Goal: Task Accomplishment & Management: Manage account settings

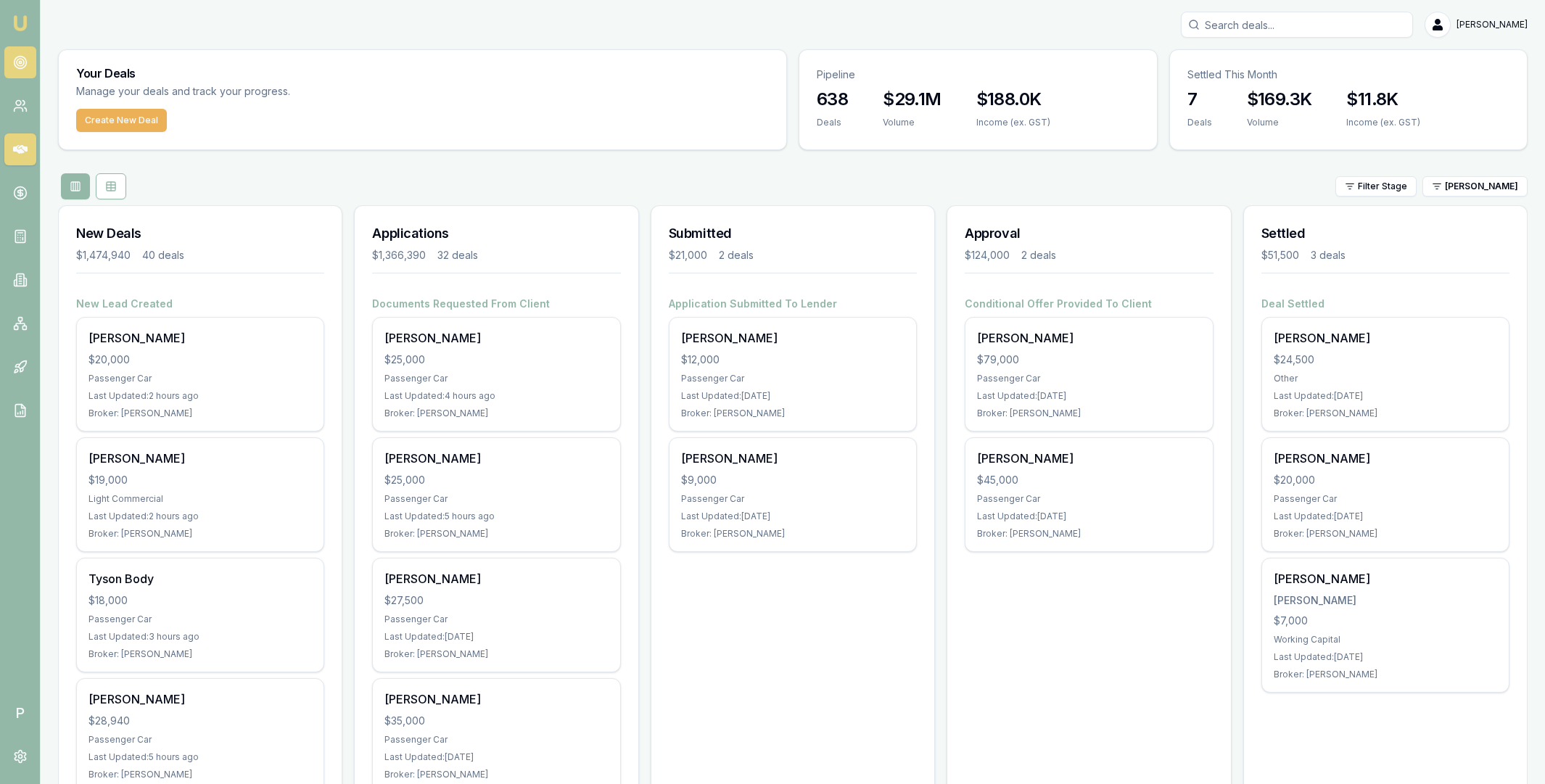
click at [18, 61] on circle at bounding box center [19, 62] width 3 height 3
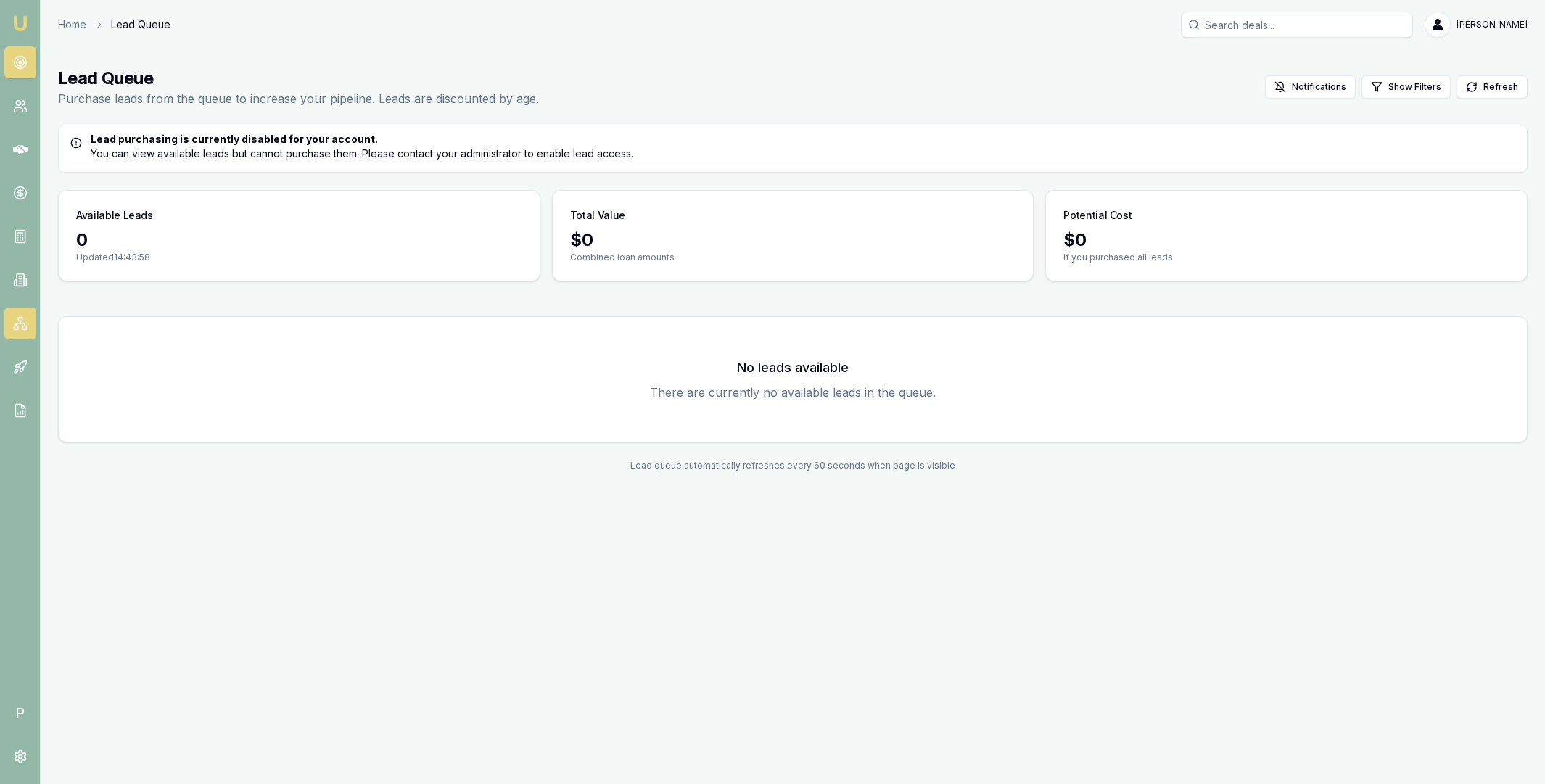
click at [22, 317] on rect at bounding box center [20, 319] width 3 height 3
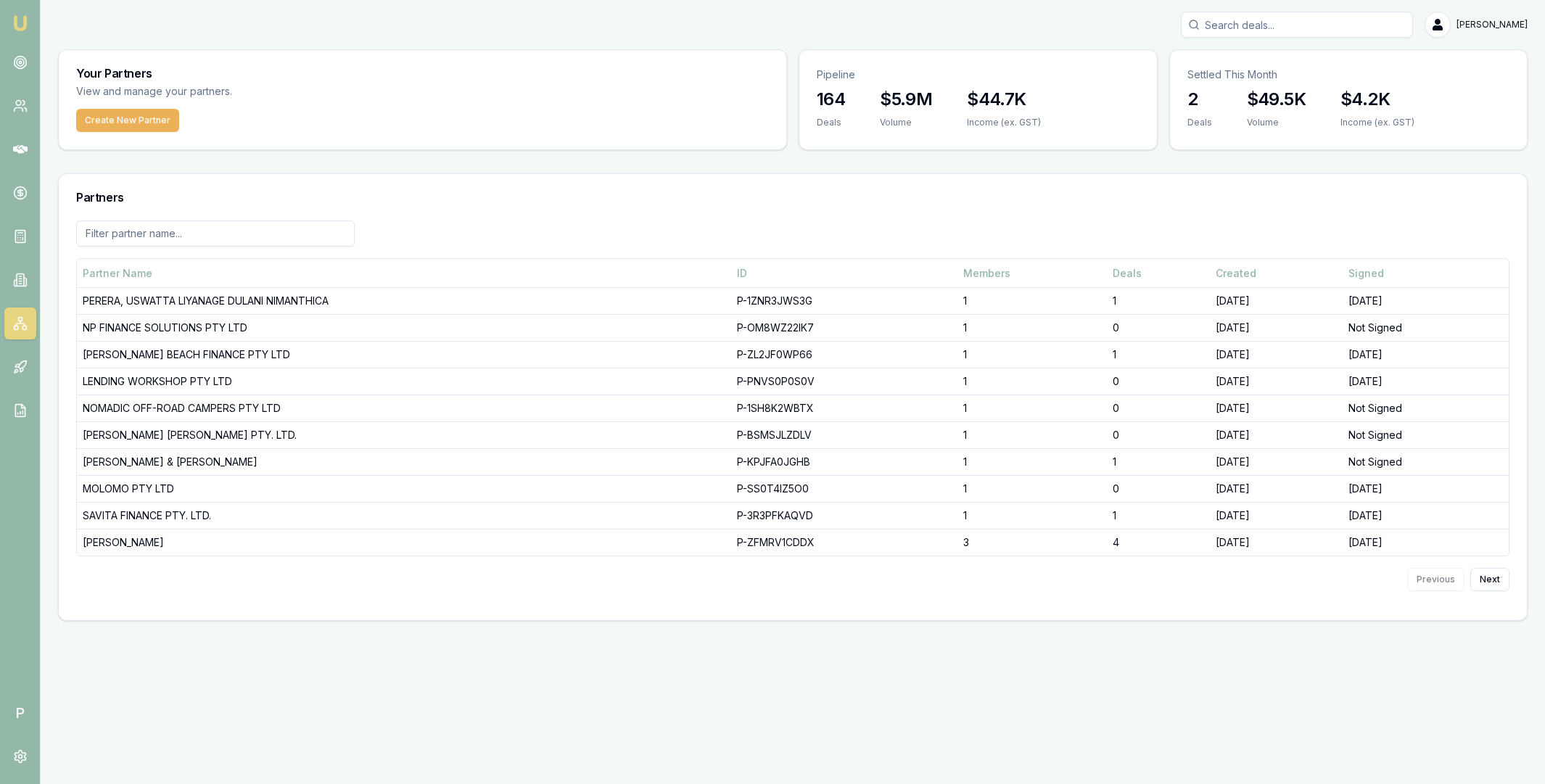
click at [174, 236] on input at bounding box center [216, 233] width 279 height 26
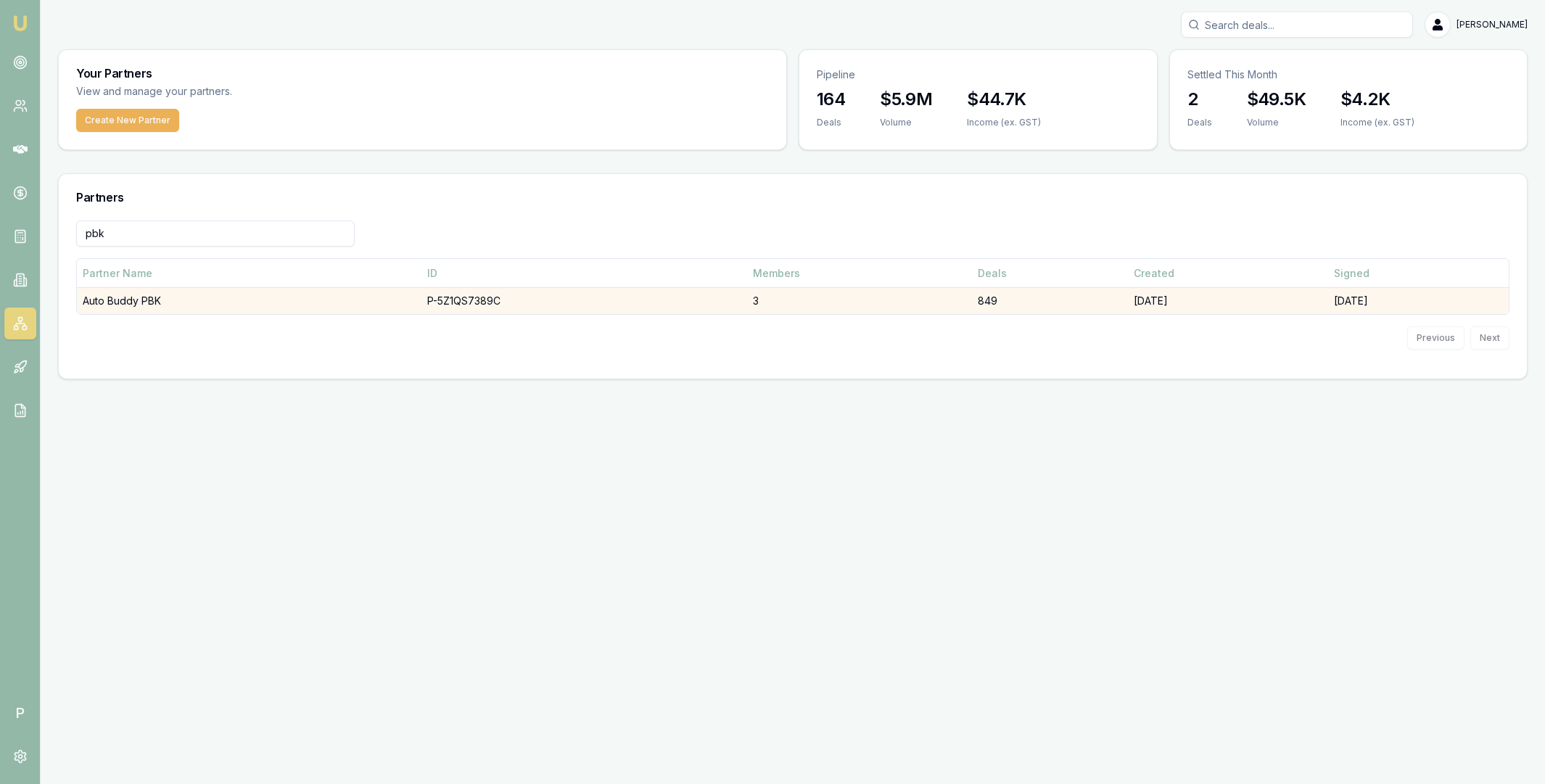
type input "pbk"
click at [213, 305] on td "Auto Buddy PBK" at bounding box center [249, 301] width 344 height 27
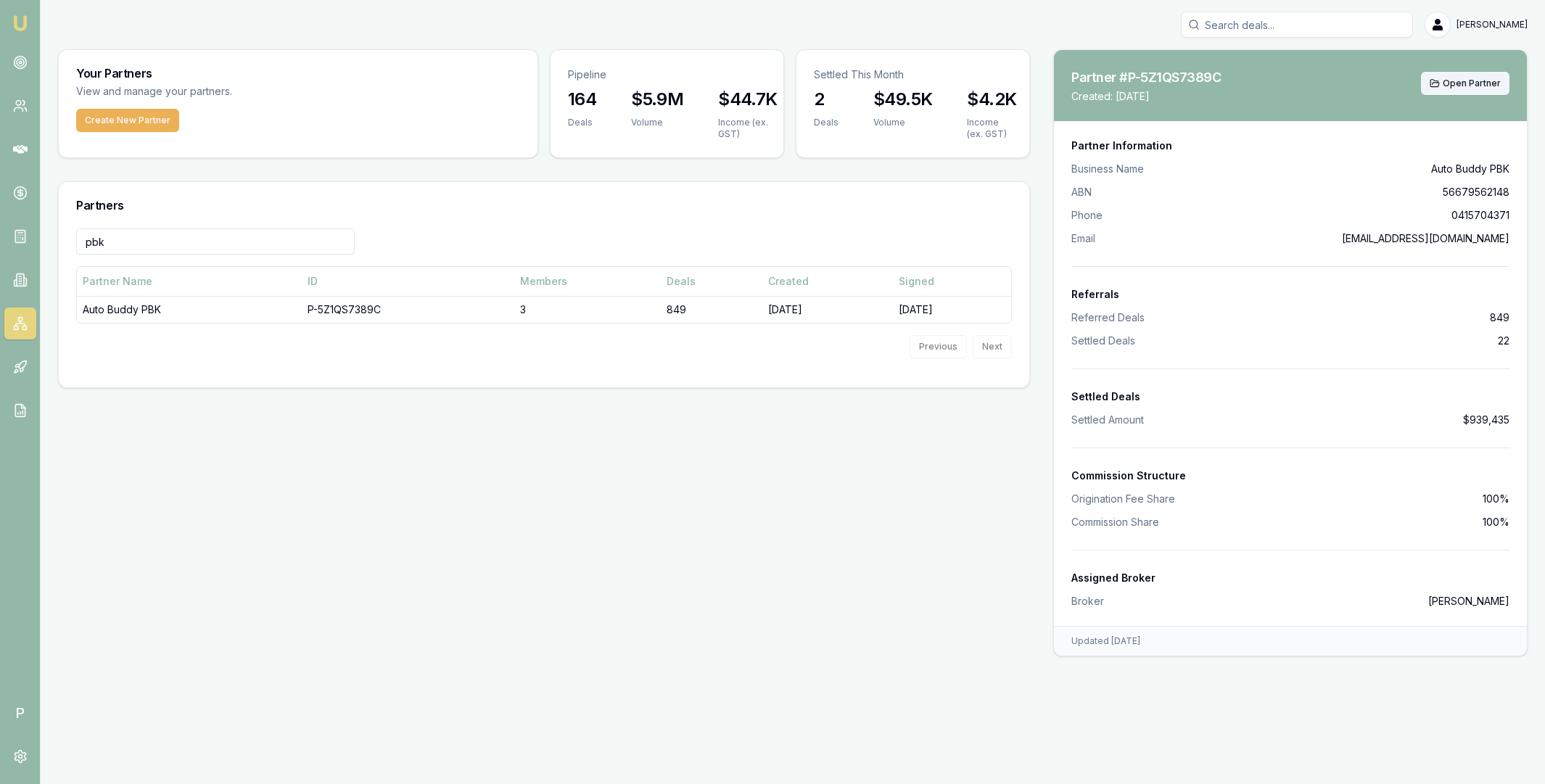
click at [1488, 88] on span "Open Partner" at bounding box center [1471, 83] width 58 height 12
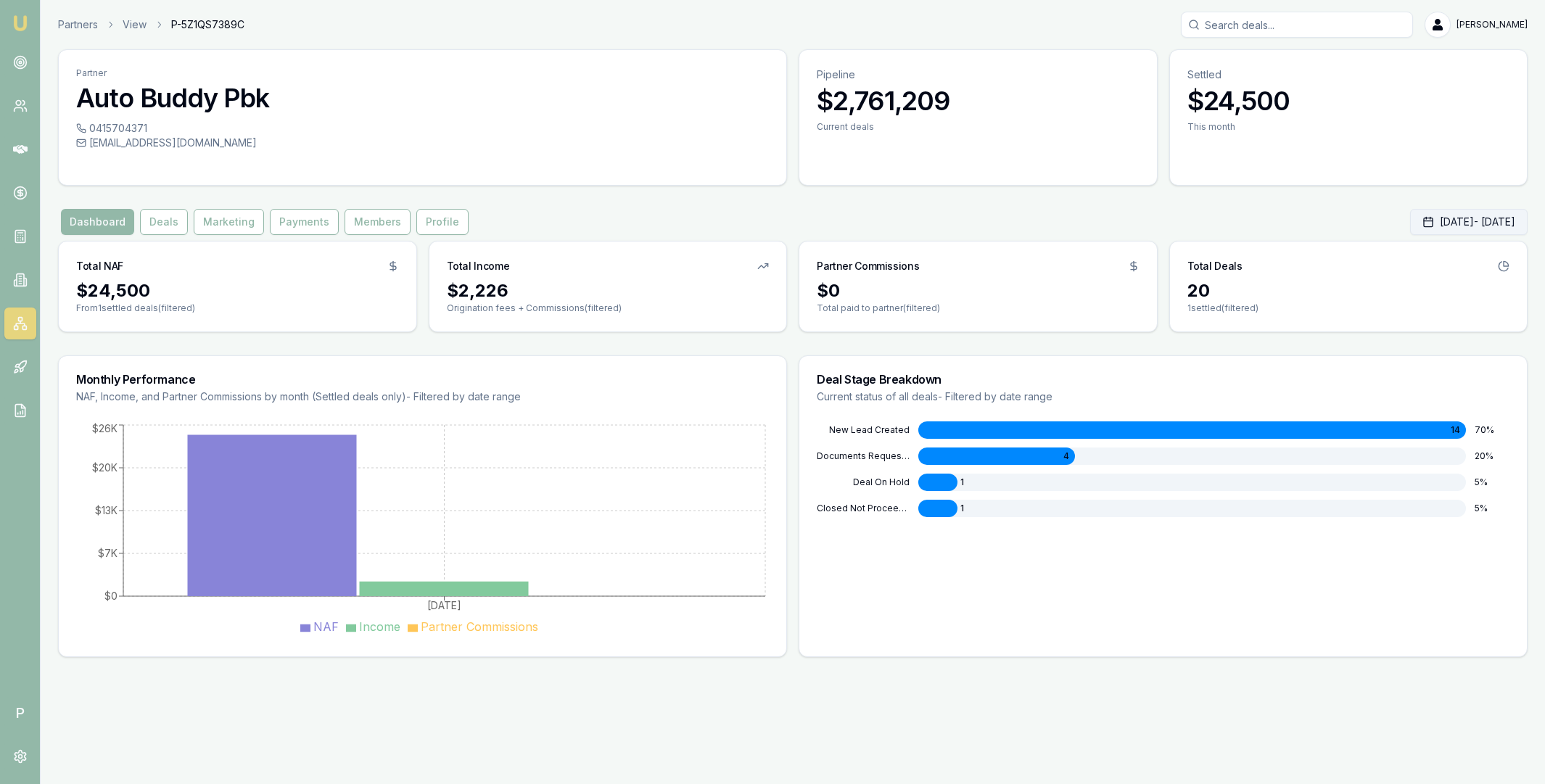
click at [1431, 227] on button "[DATE] - [DATE]" at bounding box center [1469, 222] width 118 height 26
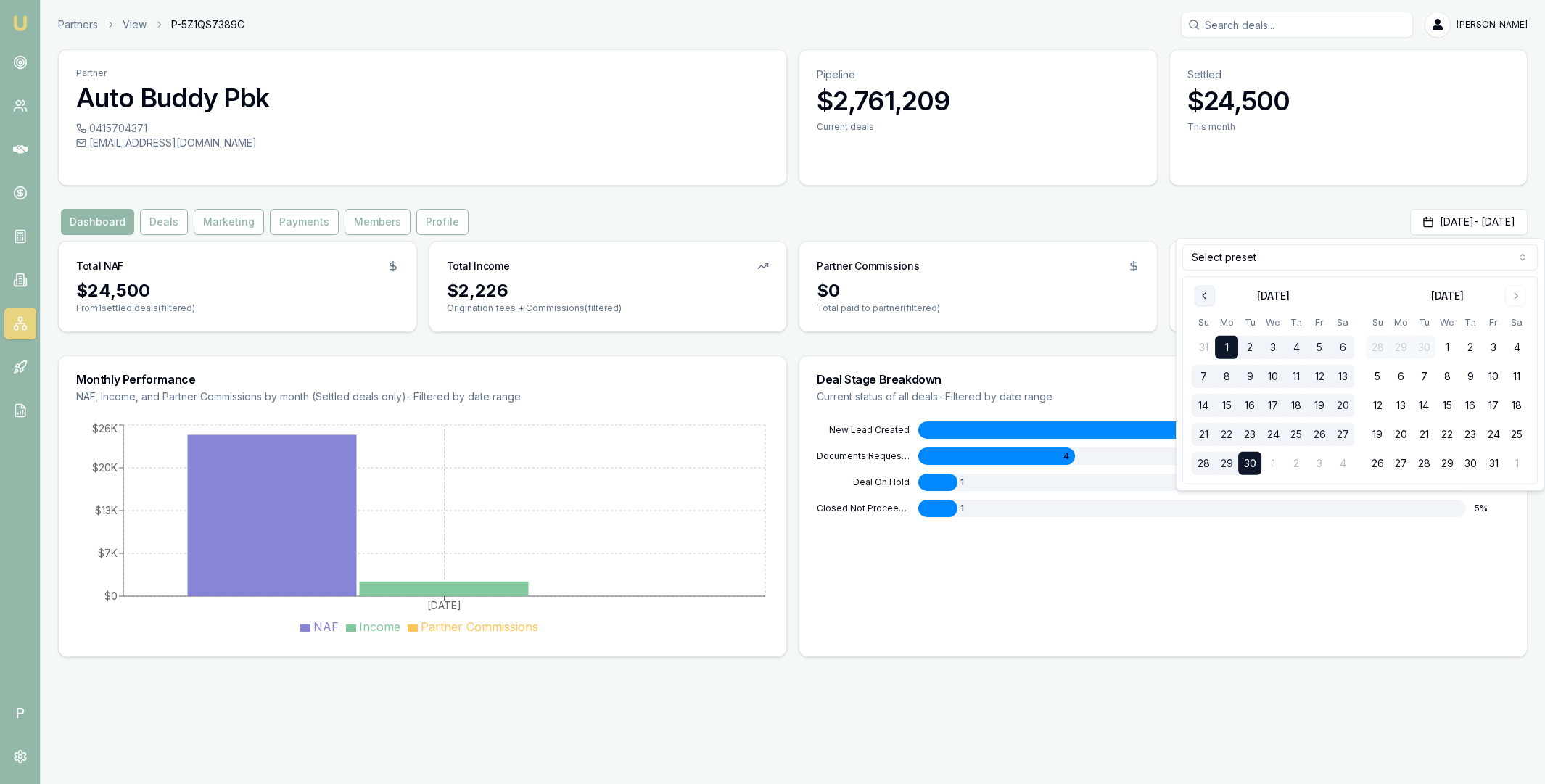
click at [1204, 295] on icon "Go to previous month" at bounding box center [1205, 296] width 12 height 12
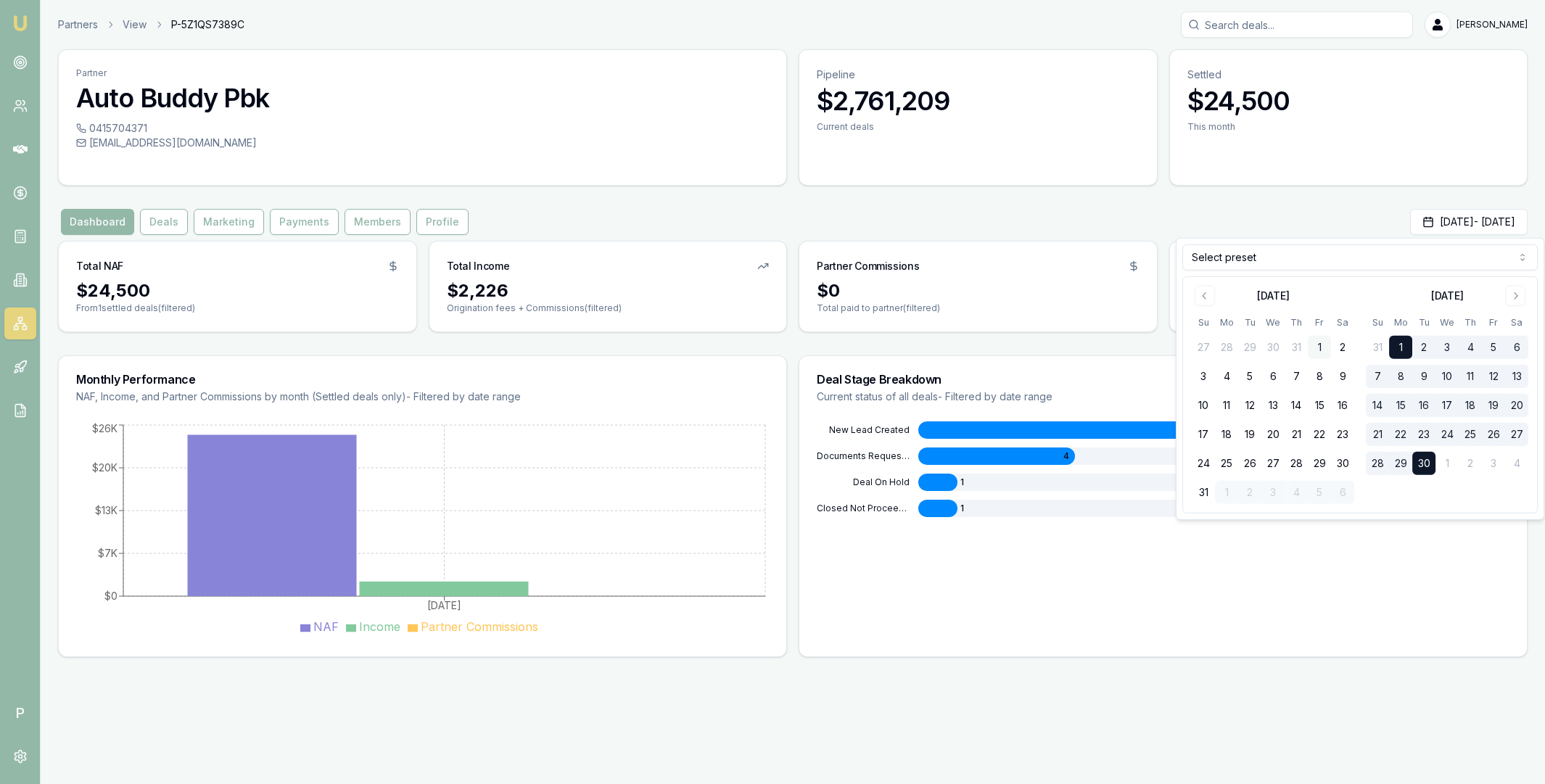
click at [1320, 346] on button "1" at bounding box center [1319, 348] width 24 height 24
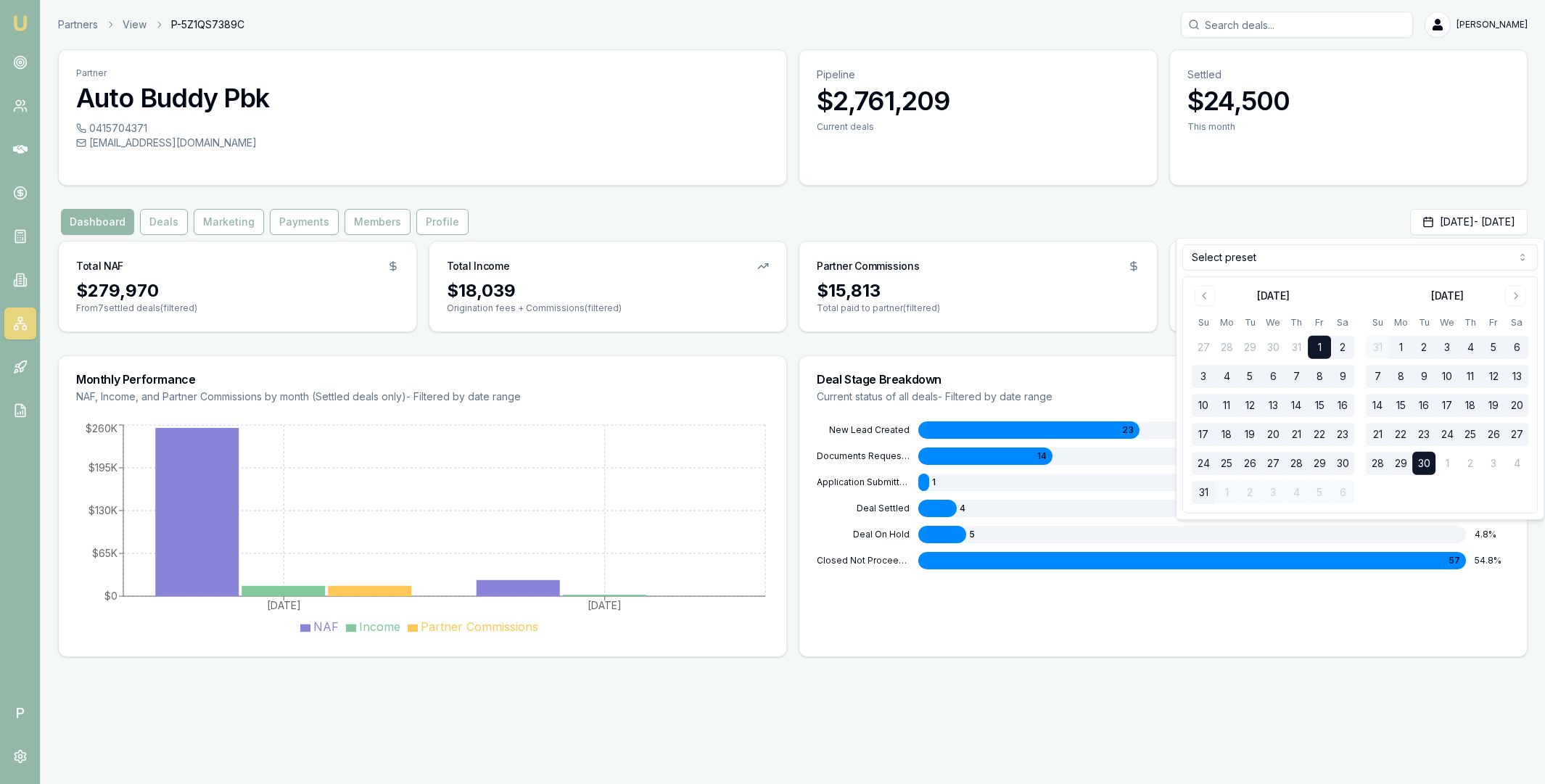
click at [1206, 493] on button "31" at bounding box center [1203, 493] width 24 height 24
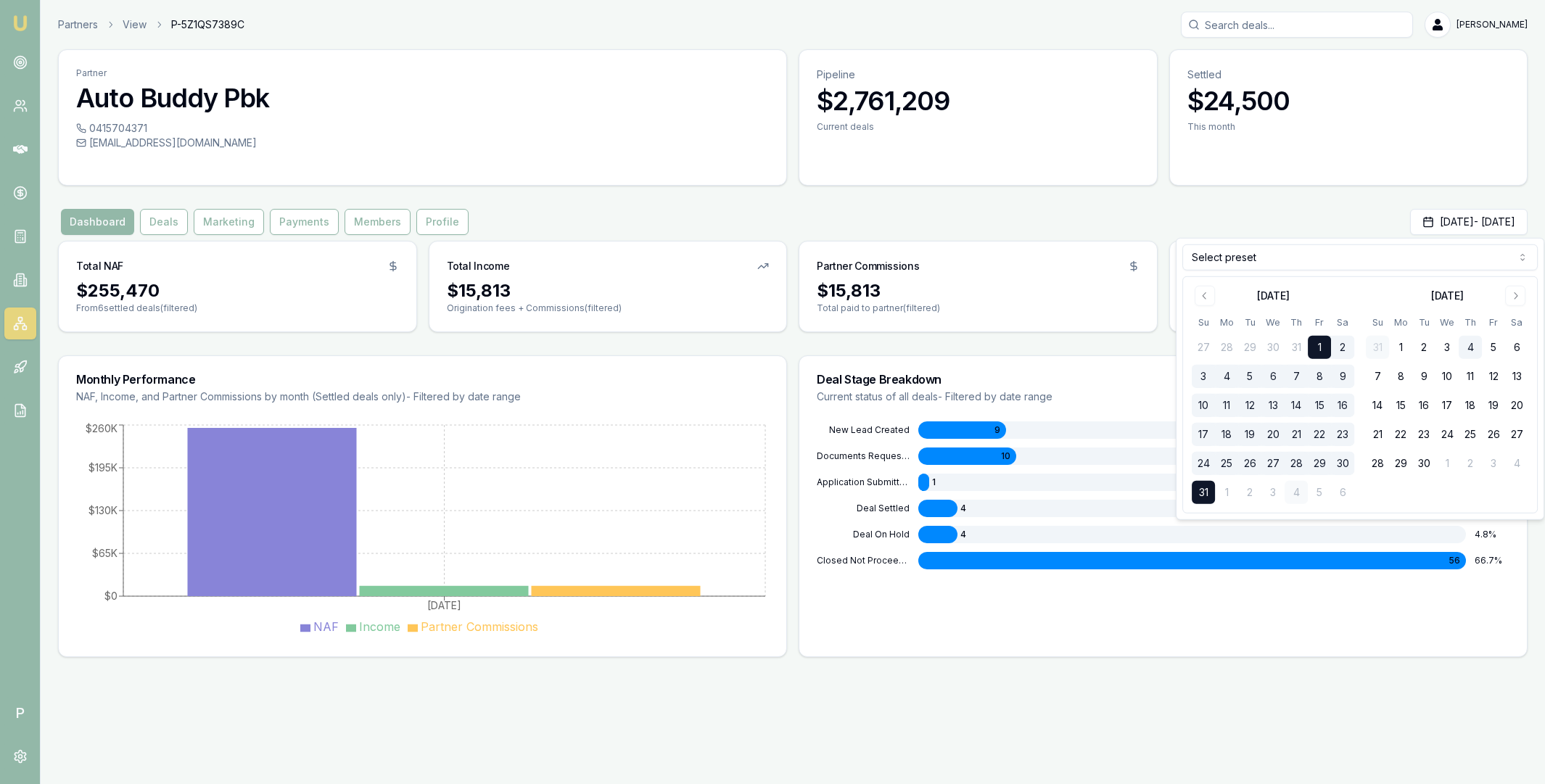
click at [1019, 683] on div "Emu Broker P Partners View P-5Z1QS7389C [PERSON_NAME] Toggle Menu Partner Auto …" at bounding box center [772, 392] width 1545 height 784
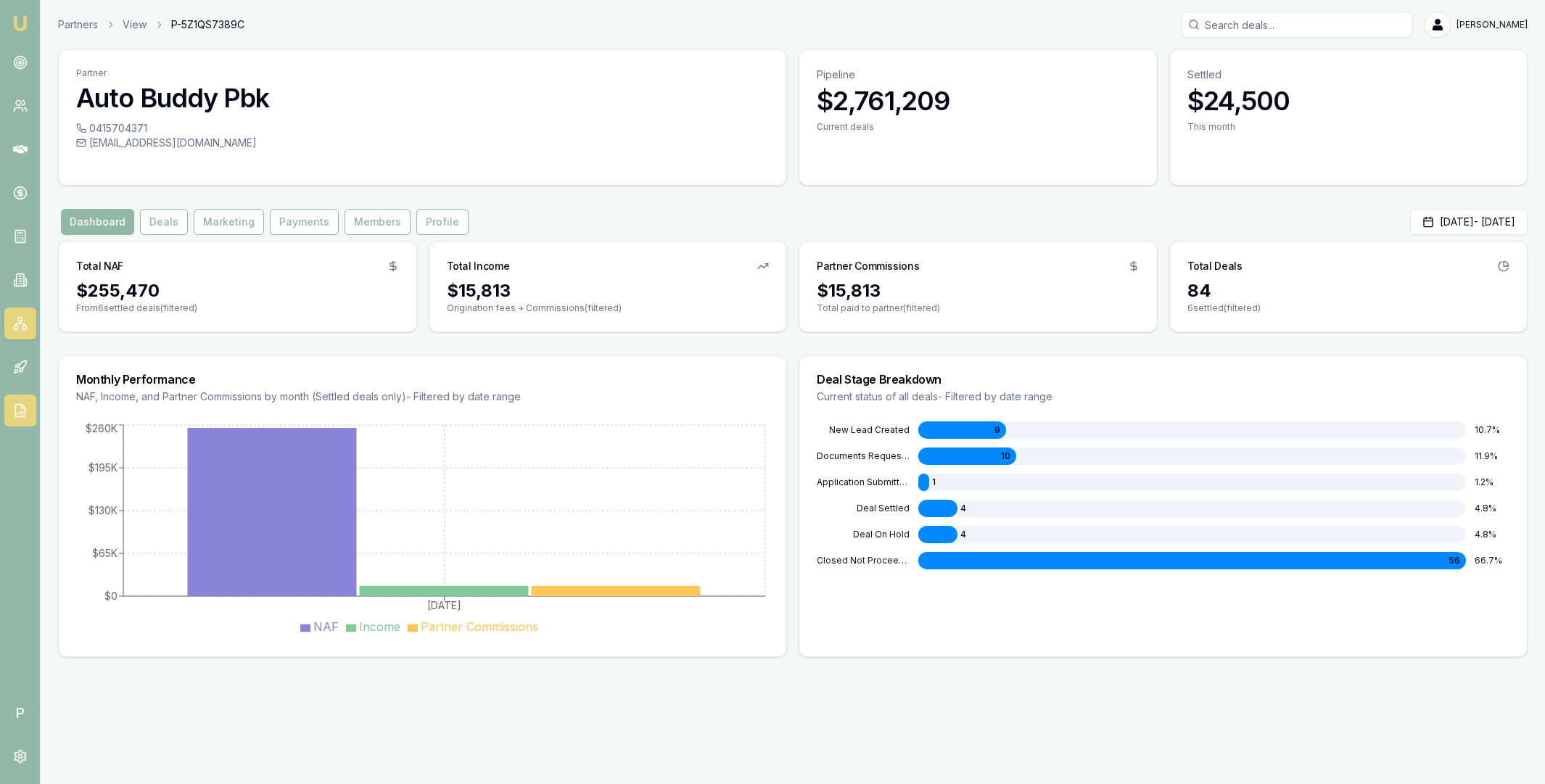
click at [31, 410] on link at bounding box center [20, 410] width 32 height 32
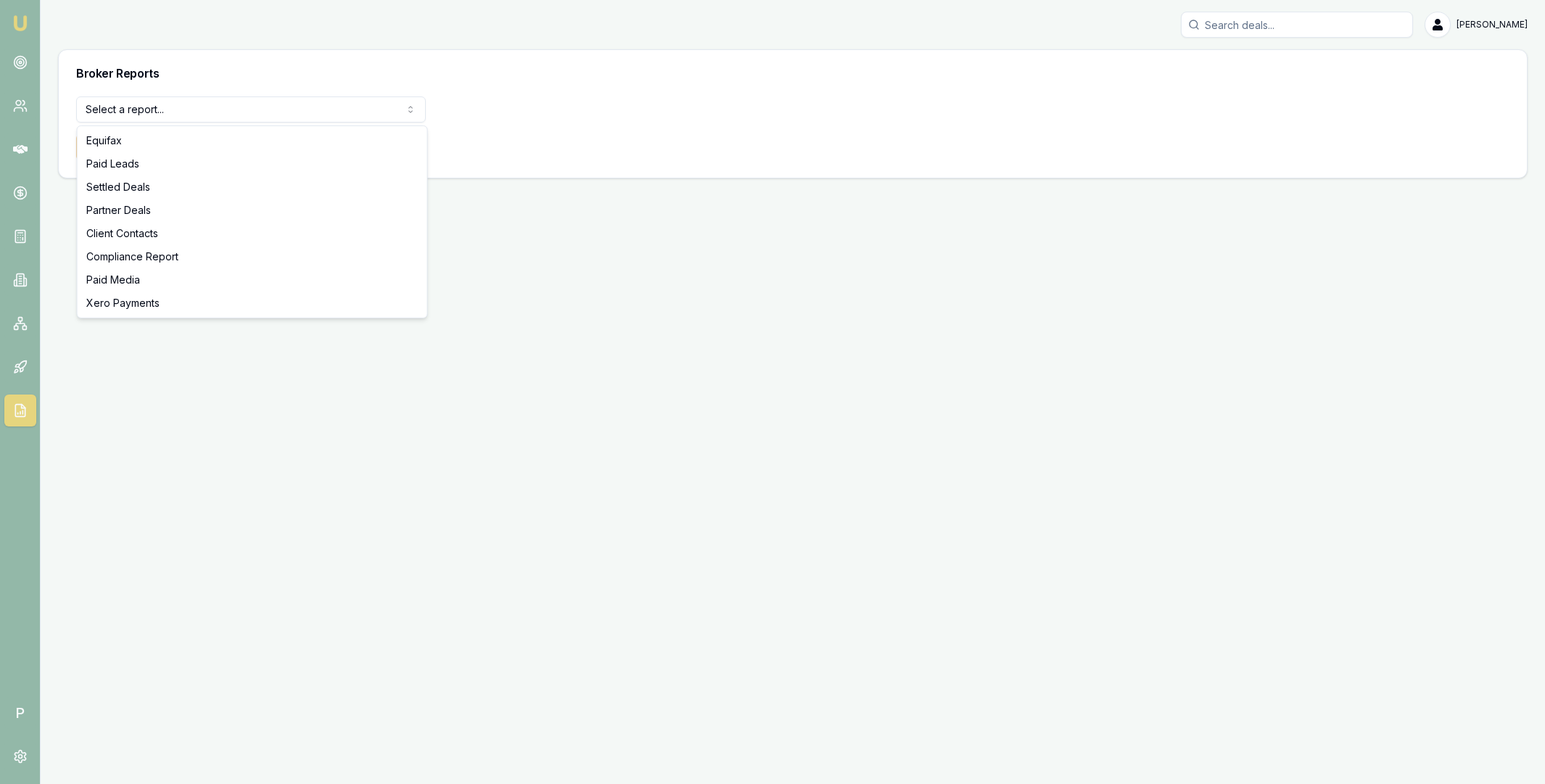
click at [210, 112] on html "Emu Broker P [PERSON_NAME] Toggle Menu Broker Reports Select a report... Equifa…" at bounding box center [772, 392] width 1545 height 784
select select "partner-deals"
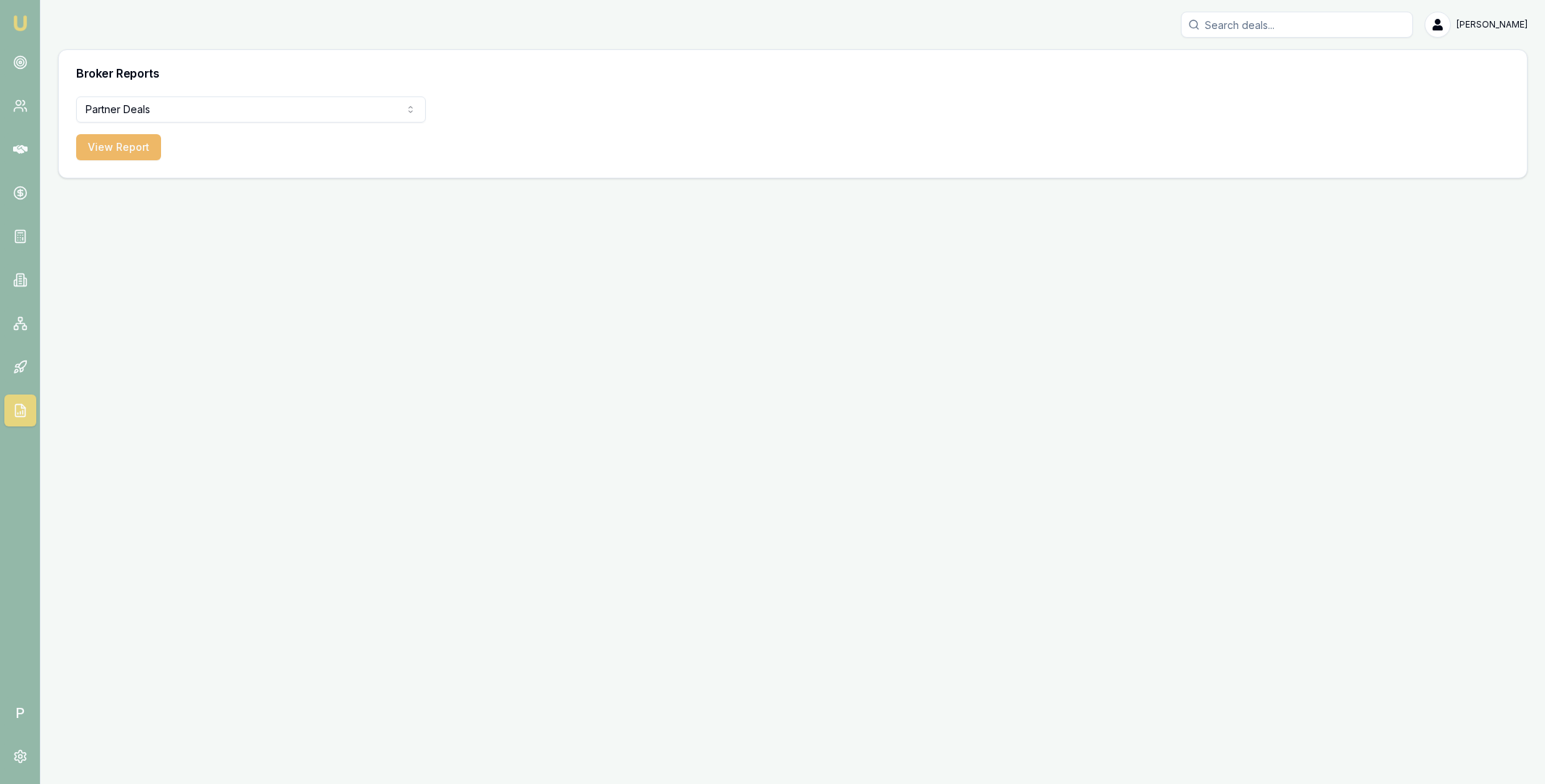
click at [136, 150] on button "View Report" at bounding box center [118, 147] width 85 height 26
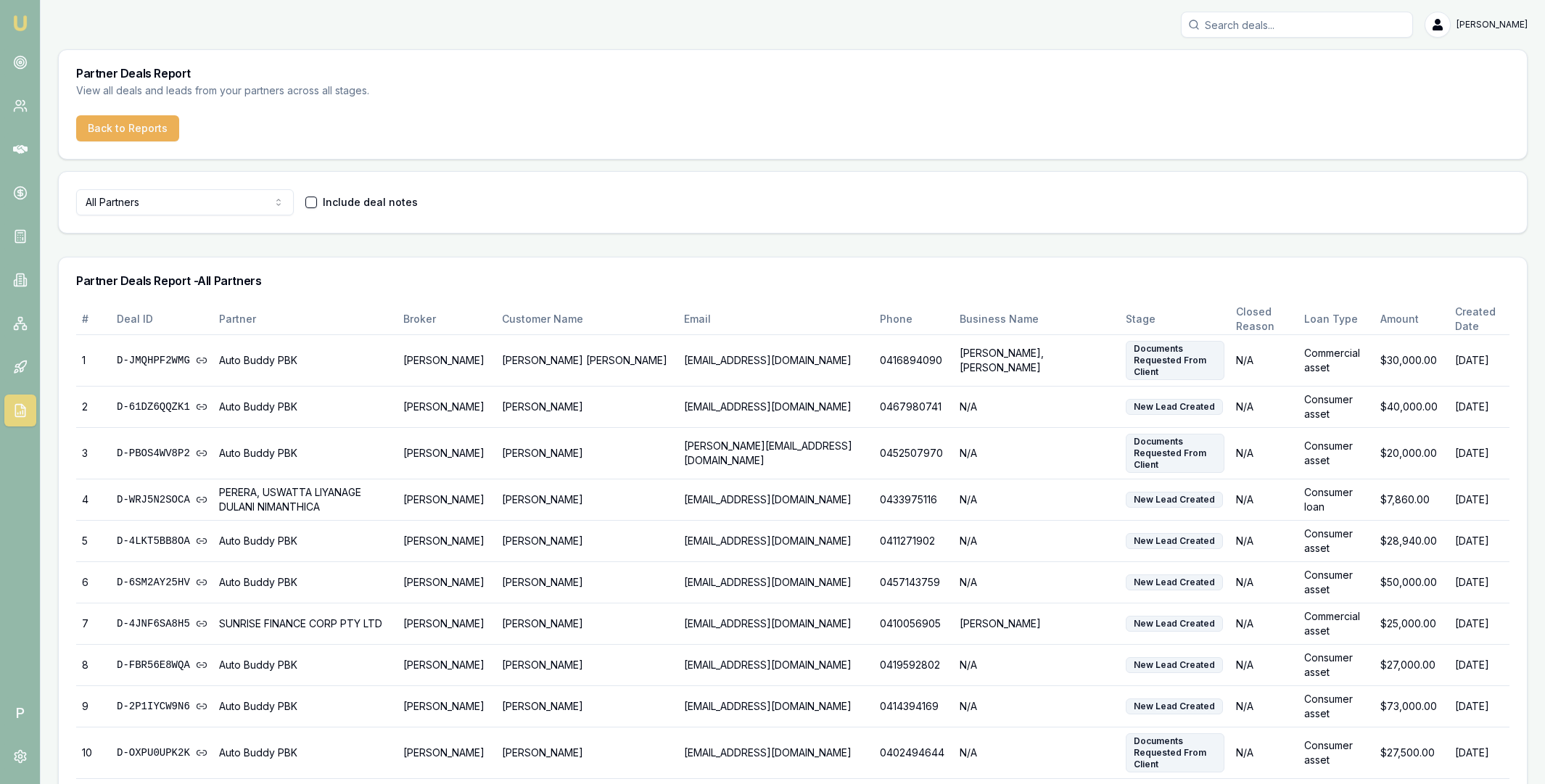
click at [211, 207] on html "[PERSON_NAME] P [PERSON_NAME] Toggle Menu Partner Deals Report View all deals a…" at bounding box center [772, 392] width 1545 height 784
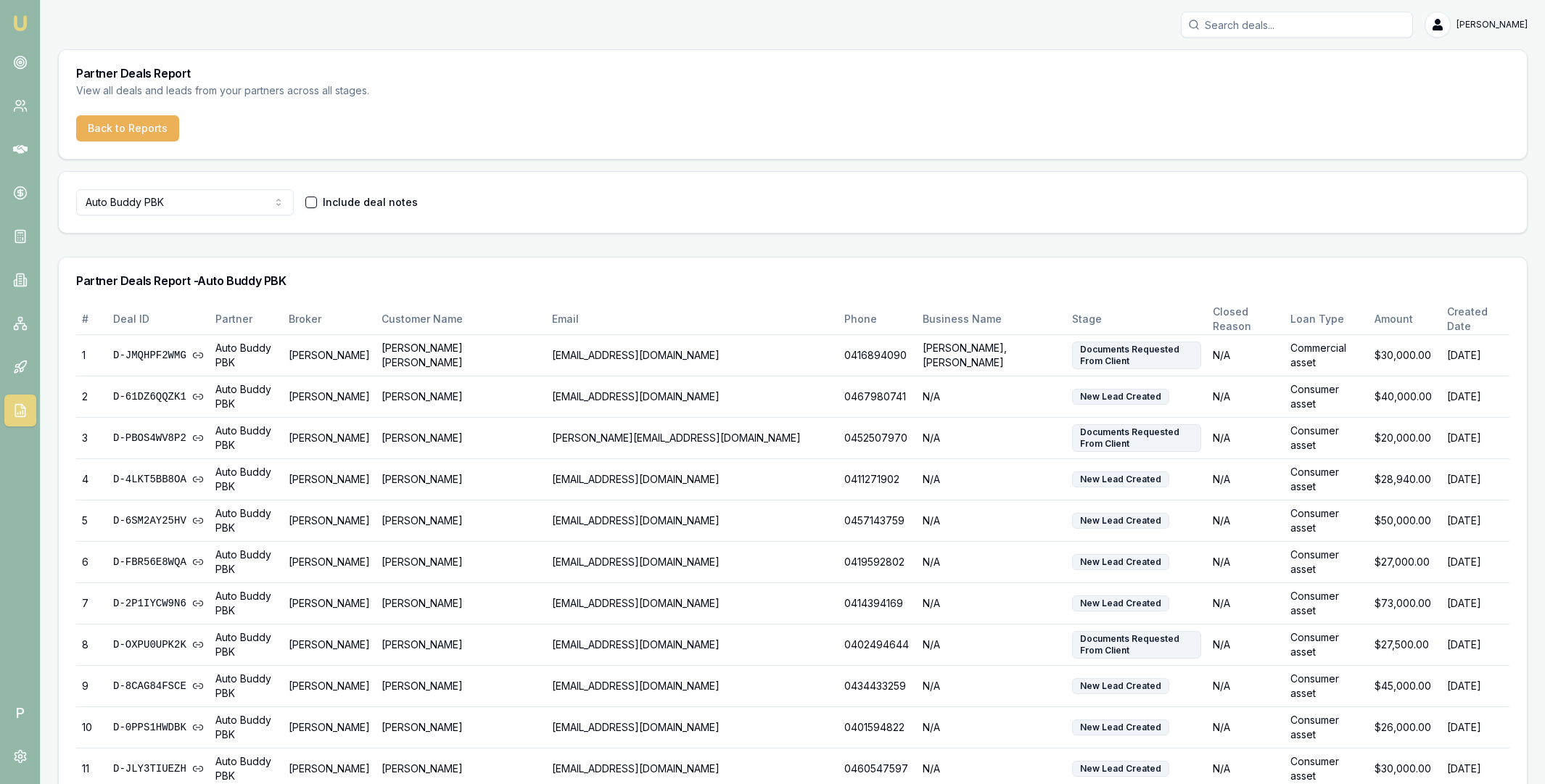
click at [955, 110] on div "Partner Deals Report View all deals and leads from your partners across all sta…" at bounding box center [793, 83] width 1468 height 65
click at [18, 66] on icon at bounding box center [20, 62] width 14 height 14
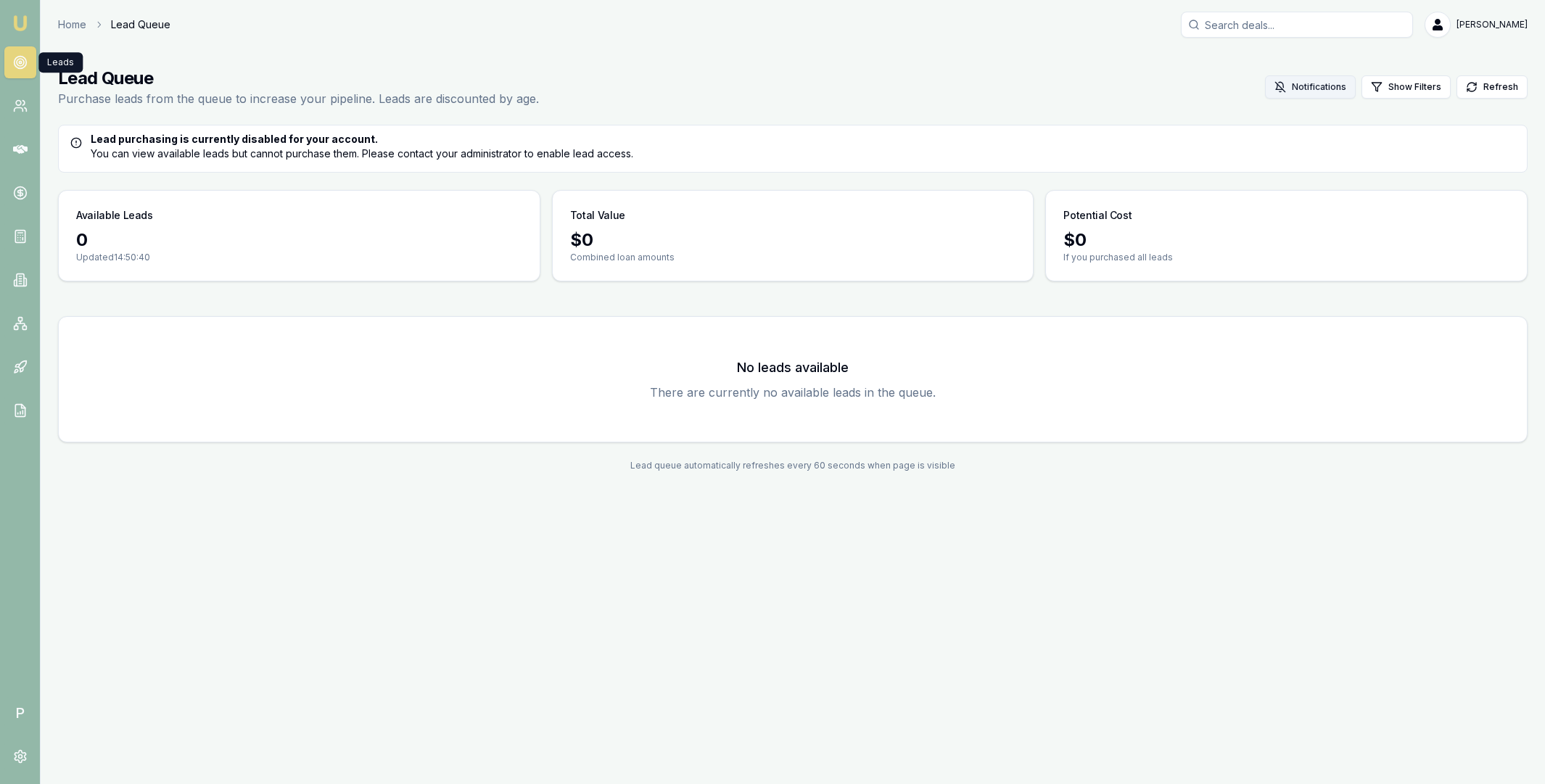
click at [1313, 88] on button "Notifications" at bounding box center [1310, 87] width 91 height 24
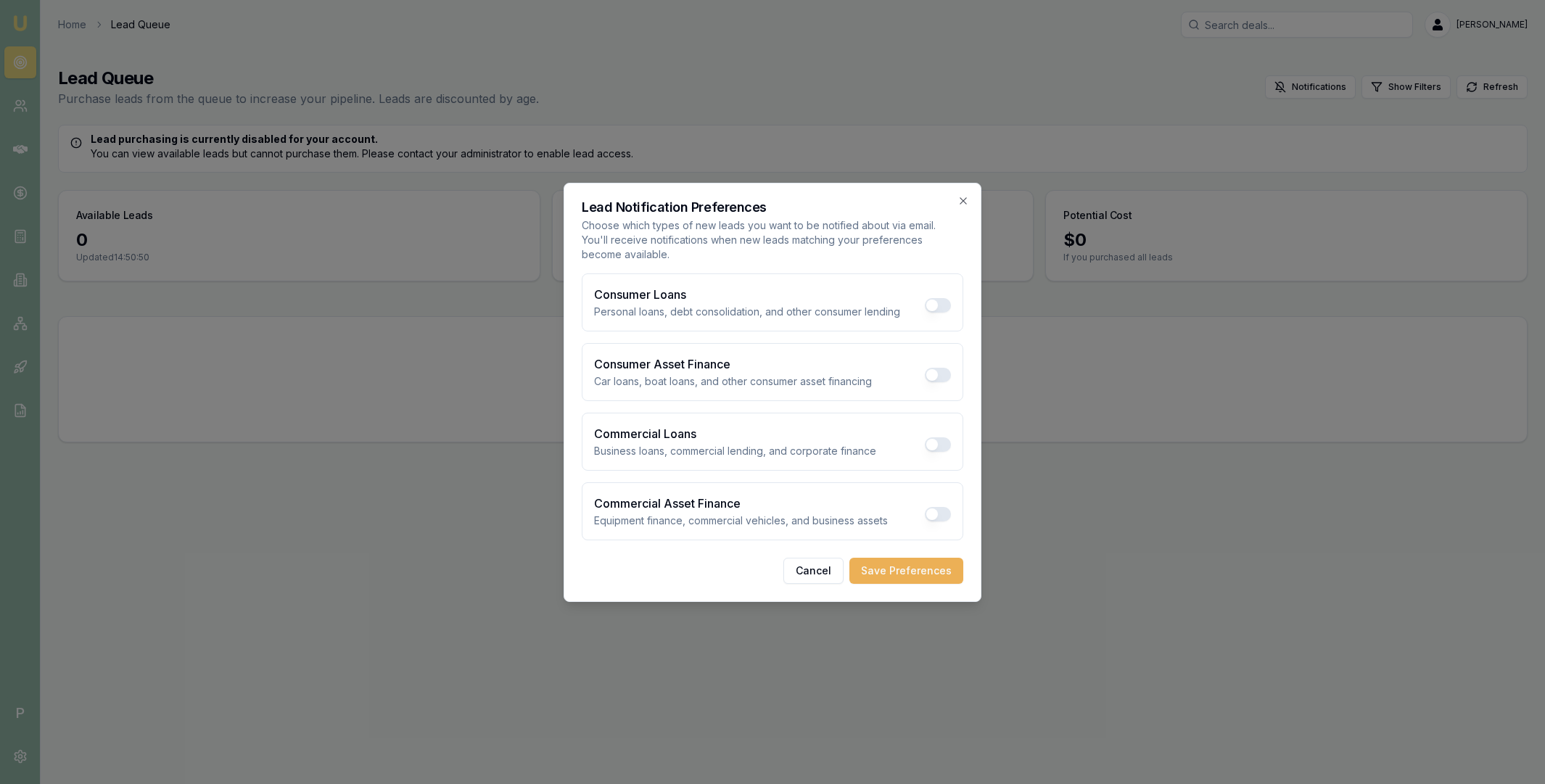
click at [935, 306] on button "Consumer Loans" at bounding box center [937, 305] width 26 height 14
checkbox input "true"
click at [935, 363] on div "Consumer Asset Finance Car loans, boat loans, and other consumer asset financing" at bounding box center [772, 372] width 381 height 58
click at [934, 380] on button "Consumer Asset Finance" at bounding box center [937, 374] width 26 height 14
checkbox input "true"
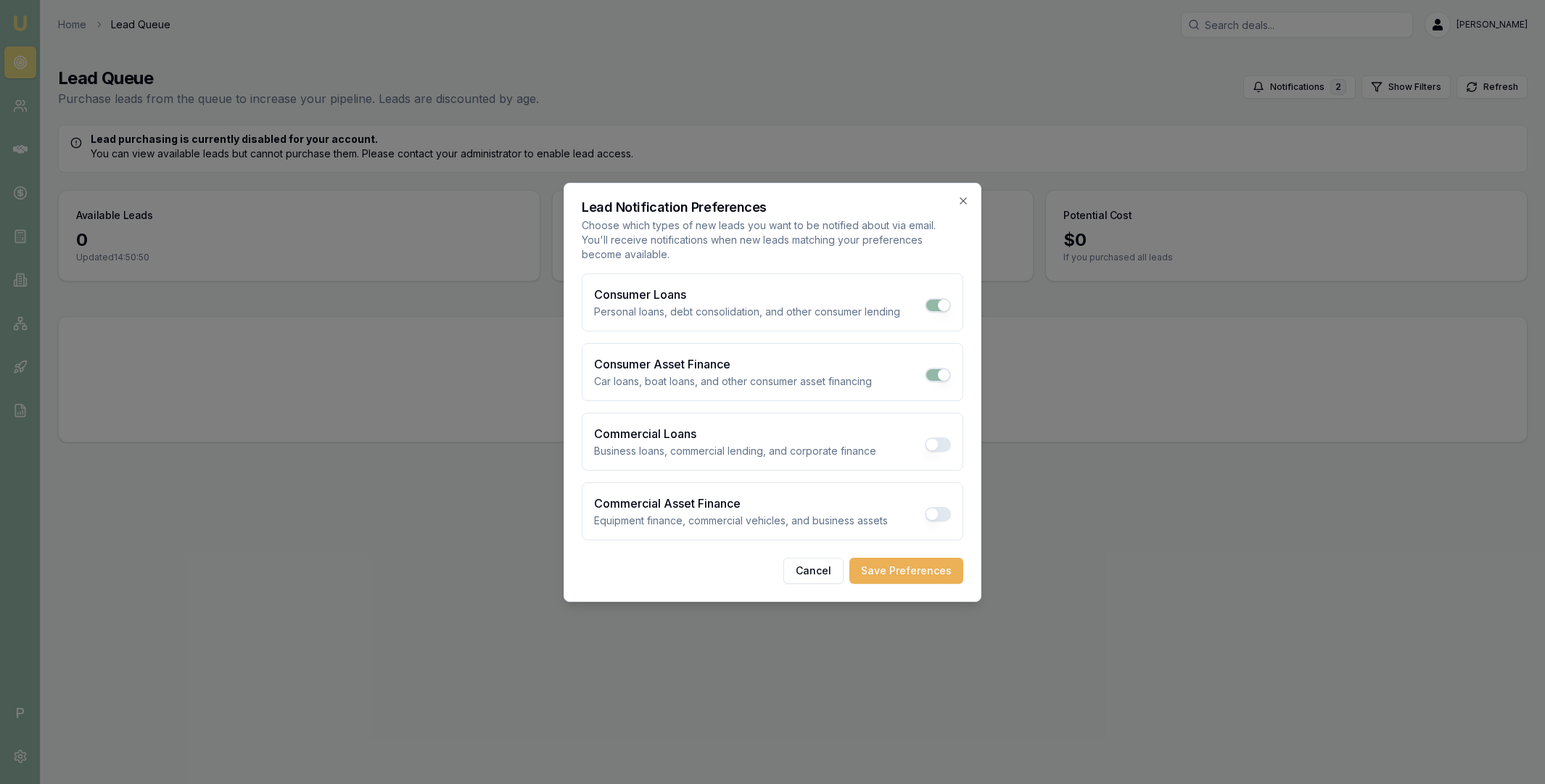
click at [936, 445] on button "Commercial Loans" at bounding box center [937, 444] width 26 height 14
checkbox input "true"
click at [806, 569] on button "Cancel" at bounding box center [814, 570] width 60 height 26
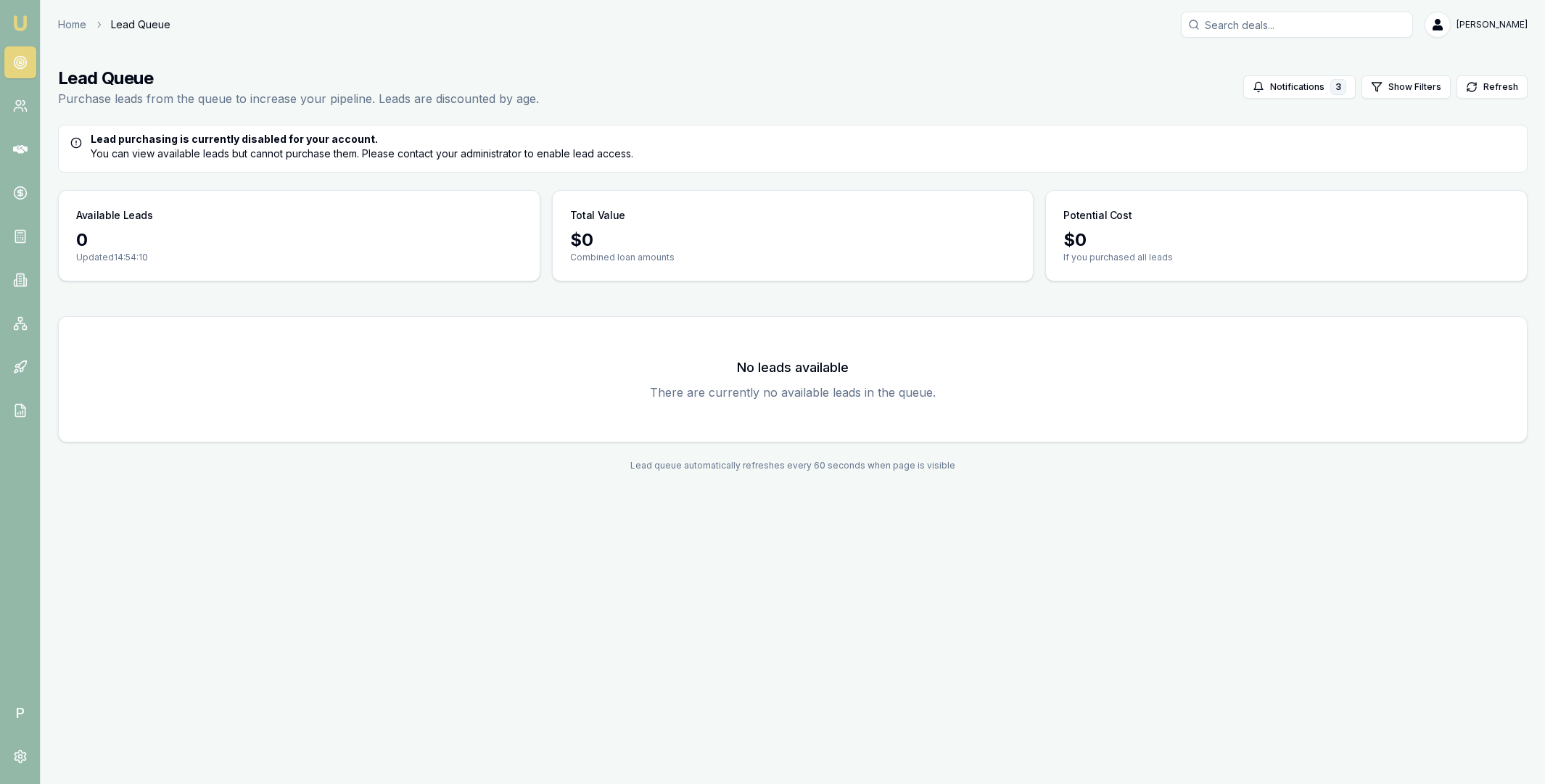
click at [723, 371] on h3 "No leads available" at bounding box center [793, 368] width 1433 height 20
drag, startPoint x: 737, startPoint y: 368, endPoint x: 952, endPoint y: 398, distance: 217.1
click at [939, 394] on div "No leads available There are currently no available leads in the queue." at bounding box center [793, 379] width 1433 height 90
drag, startPoint x: 972, startPoint y: 401, endPoint x: 948, endPoint y: 396, distance: 24.5
click at [970, 401] on div "No leads available There are currently no available leads in the queue." at bounding box center [793, 379] width 1433 height 90
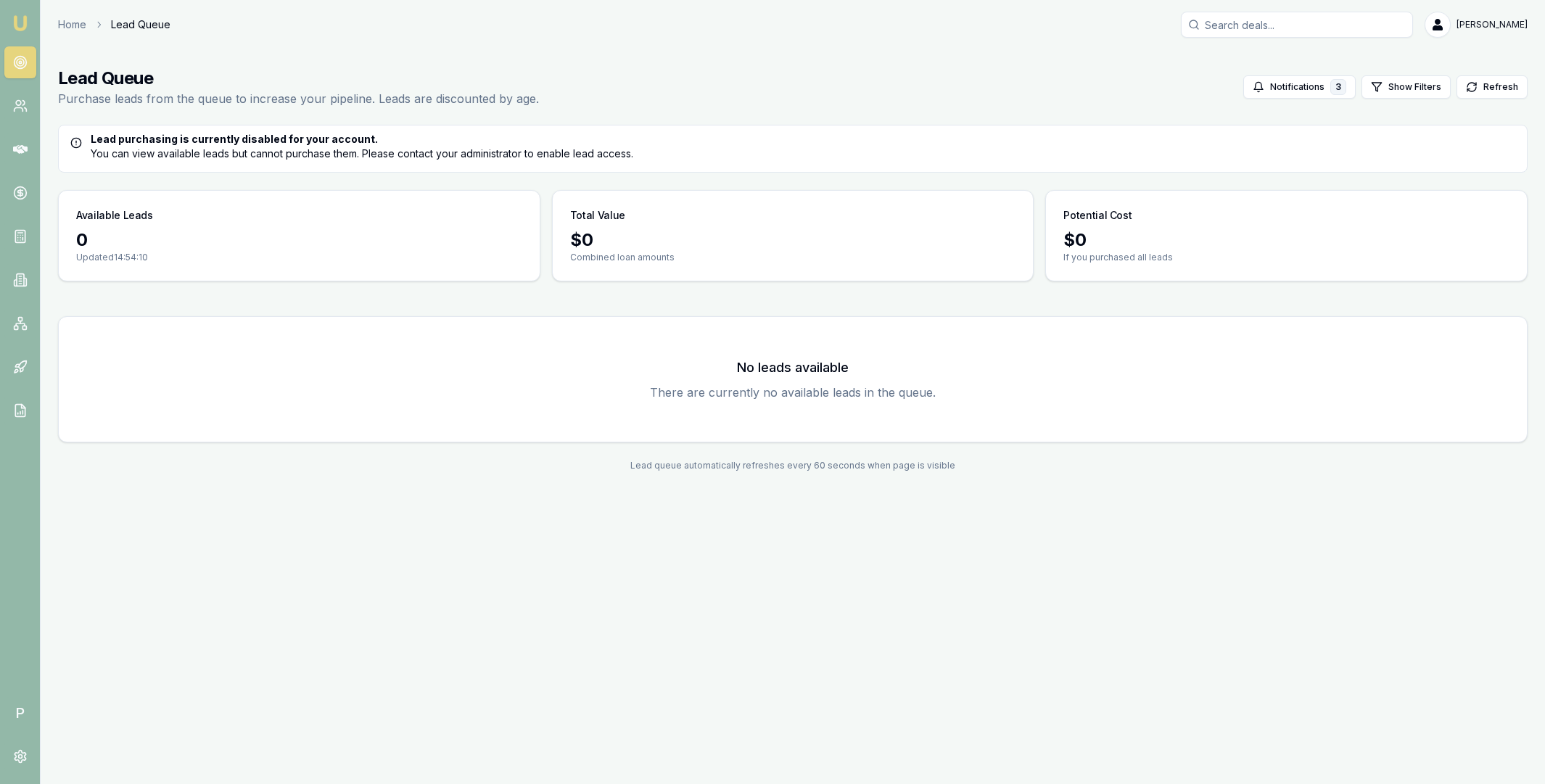
click at [431, 370] on h3 "No leads available" at bounding box center [793, 368] width 1433 height 20
click at [554, 498] on div "Home Lead Queue [PERSON_NAME] Toggle Menu Lead Queue Purchase leads from the qu…" at bounding box center [772, 250] width 1545 height 500
click at [149, 41] on div "Home Lead Queue [PERSON_NAME] Toggle Menu Lead Queue Purchase leads from the qu…" at bounding box center [792, 250] width 1504 height 477
drag, startPoint x: 111, startPoint y: 24, endPoint x: 200, endPoint y: 29, distance: 89.1
click at [200, 29] on div "Home Lead Queue [PERSON_NAME]" at bounding box center [793, 24] width 1469 height 26
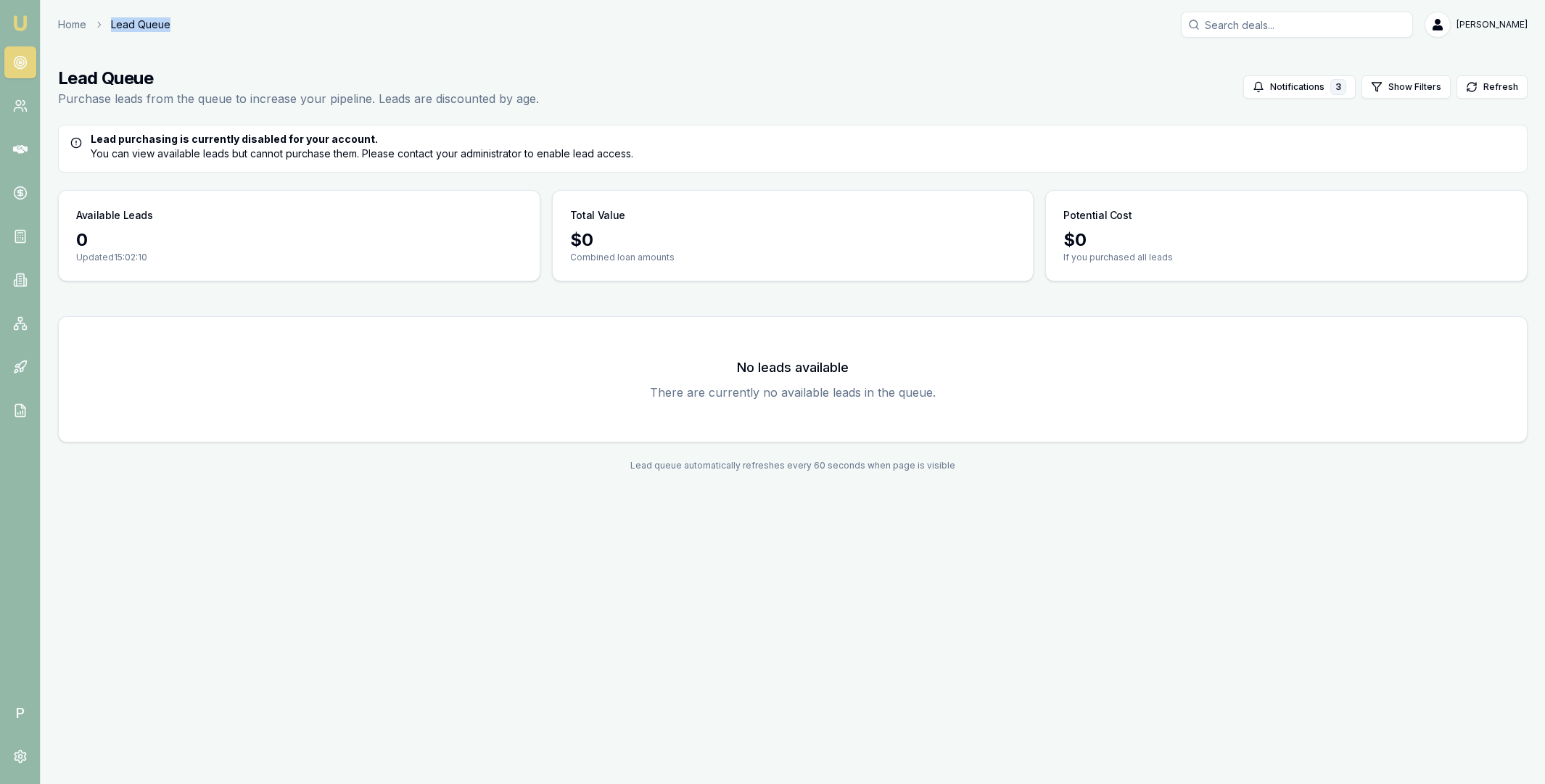
click at [200, 29] on div "Home Lead Queue [PERSON_NAME]" at bounding box center [793, 24] width 1469 height 26
drag, startPoint x: 172, startPoint y: 22, endPoint x: 59, endPoint y: 39, distance: 114.3
click at [55, 29] on header "Home Lead Queue [PERSON_NAME] Toggle Menu" at bounding box center [792, 24] width 1504 height 26
click at [60, 44] on div "Home Lead Queue [PERSON_NAME] Toggle Menu Lead Queue Purchase leads from the qu…" at bounding box center [792, 250] width 1504 height 477
drag, startPoint x: 47, startPoint y: 24, endPoint x: 170, endPoint y: 26, distance: 123.0
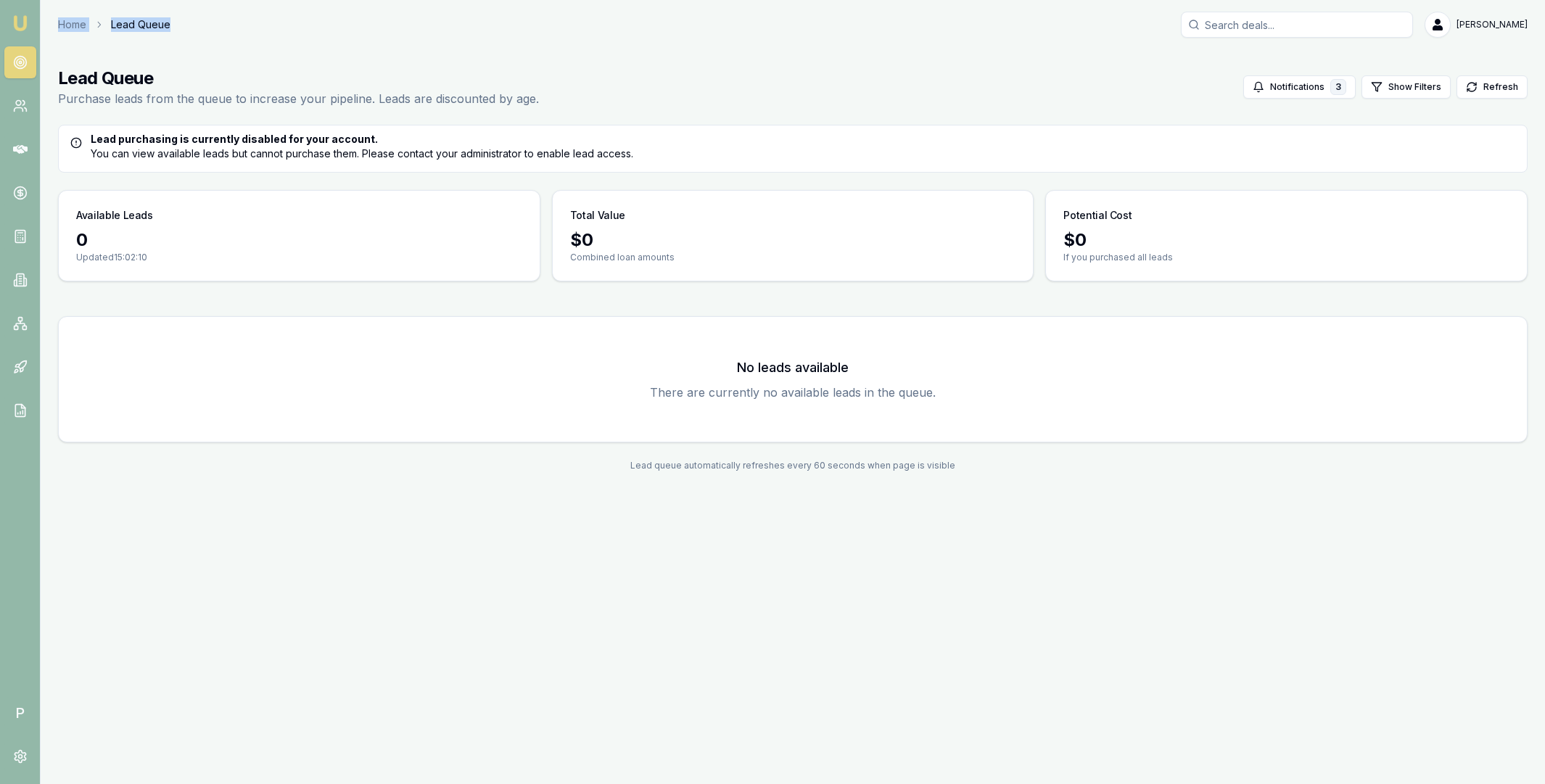
click at [170, 26] on header "Home Lead Queue [PERSON_NAME] Toggle Menu" at bounding box center [792, 24] width 1504 height 26
click at [184, 24] on div "Home Lead Queue [PERSON_NAME]" at bounding box center [793, 24] width 1469 height 26
drag, startPoint x: 176, startPoint y: 28, endPoint x: 54, endPoint y: 30, distance: 122.0
click at [54, 30] on header "Home Lead Queue [PERSON_NAME] Toggle Menu" at bounding box center [792, 24] width 1504 height 26
click at [60, 48] on div "Home Lead Queue [PERSON_NAME] Toggle Menu Lead Queue Purchase leads from the qu…" at bounding box center [792, 250] width 1504 height 477
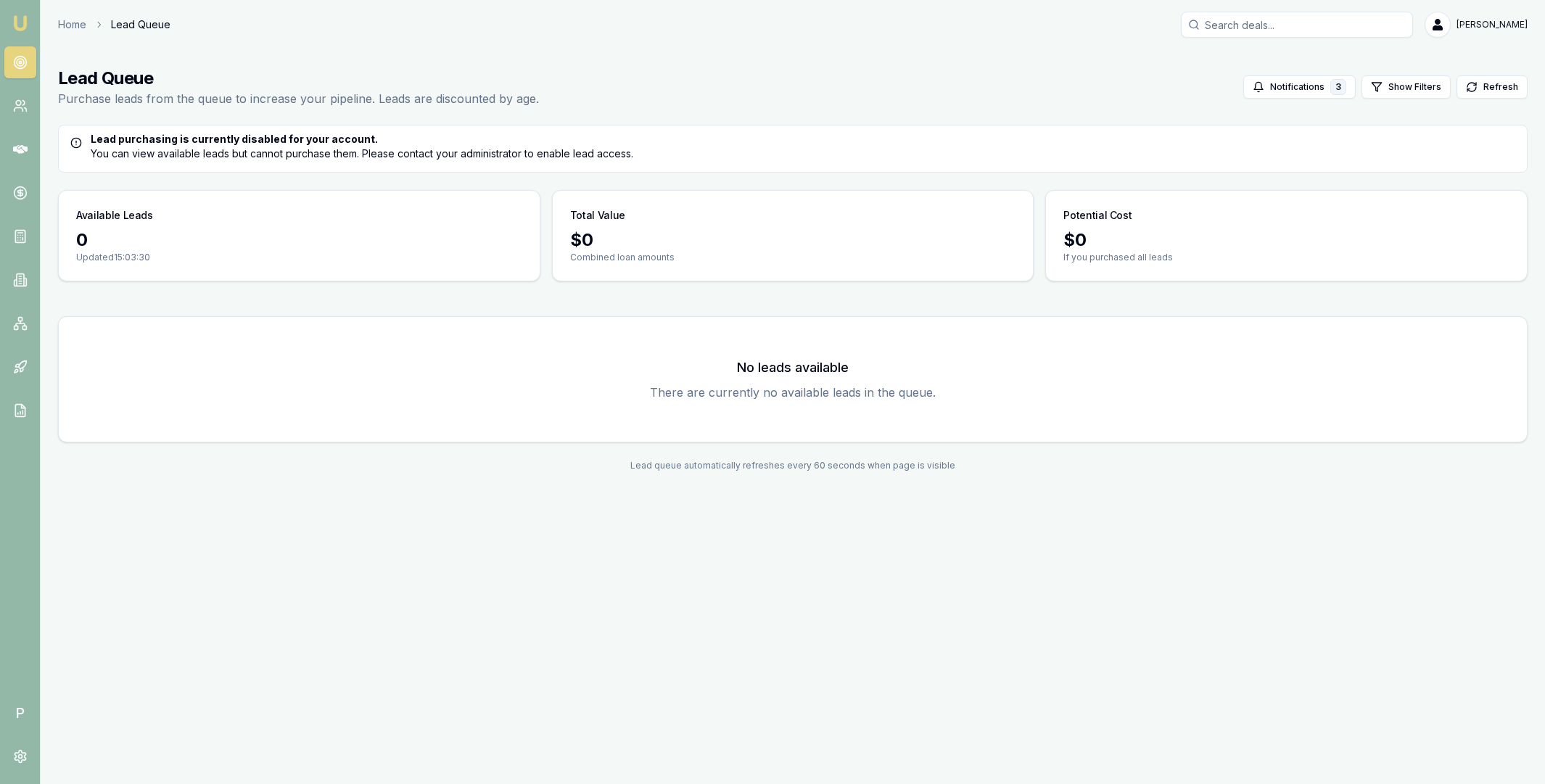
click at [714, 293] on main "Lead Queue Purchase leads from the queue to increase your pipeline. Leads are d…" at bounding box center [792, 269] width 1504 height 439
